Goal: Find specific page/section: Find specific page/section

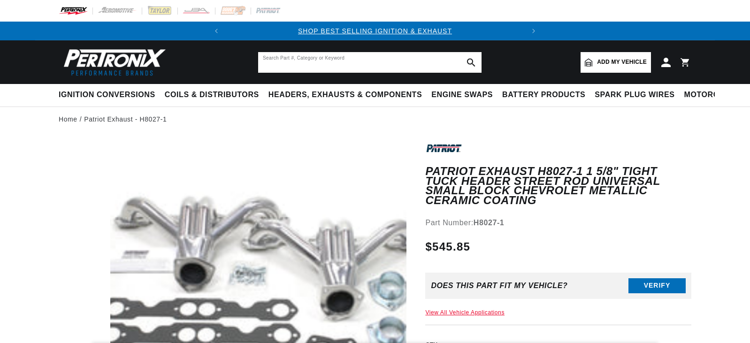
click at [319, 56] on input "text" at bounding box center [369, 62] width 223 height 21
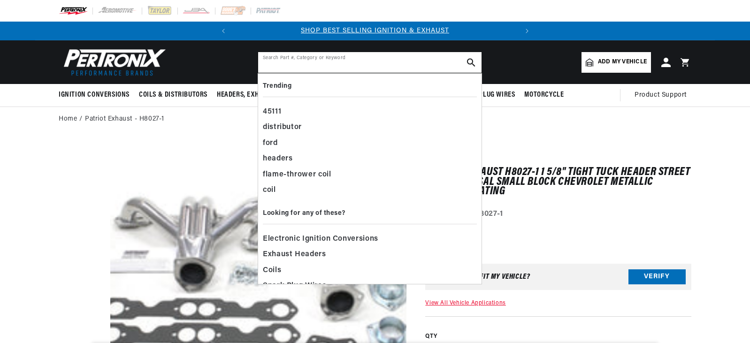
paste input "H8027"
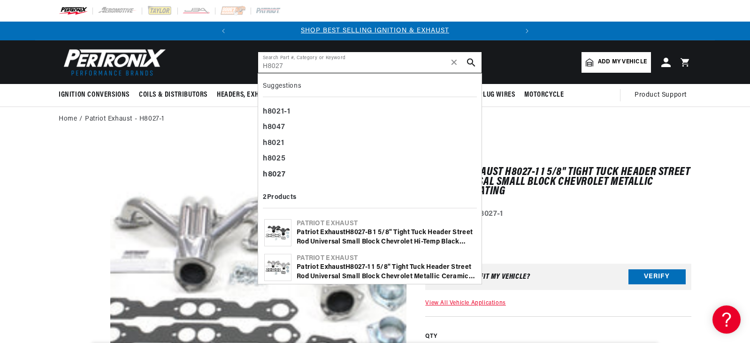
type input "H8027"
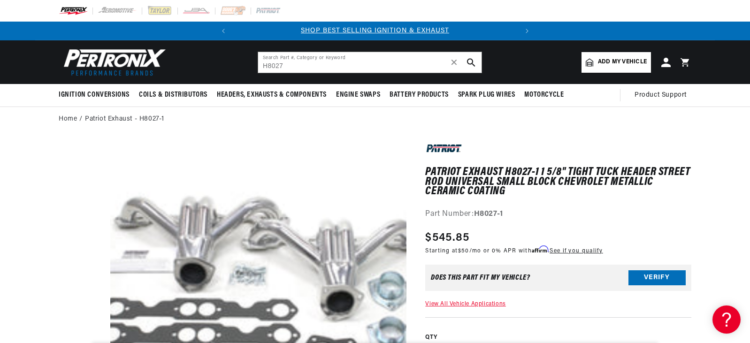
click at [470, 65] on icon "search button" at bounding box center [471, 62] width 8 height 8
